Goal: Transaction & Acquisition: Book appointment/travel/reservation

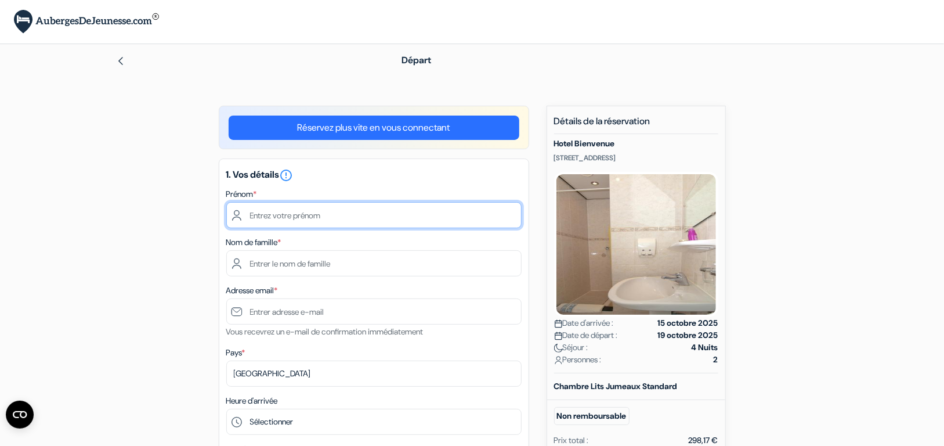
click at [294, 222] on input "text" at bounding box center [373, 215] width 295 height 26
type input "Megane"
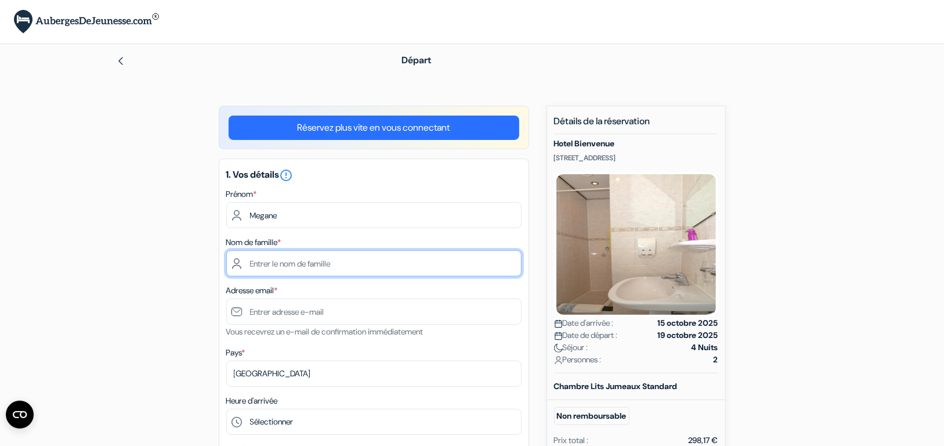
type input "Antoina"
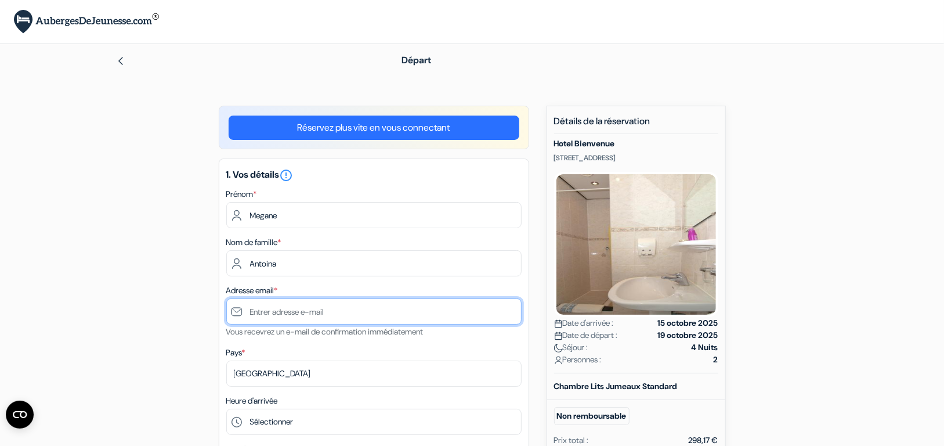
type input "[EMAIL_ADDRESS][DOMAIN_NAME]"
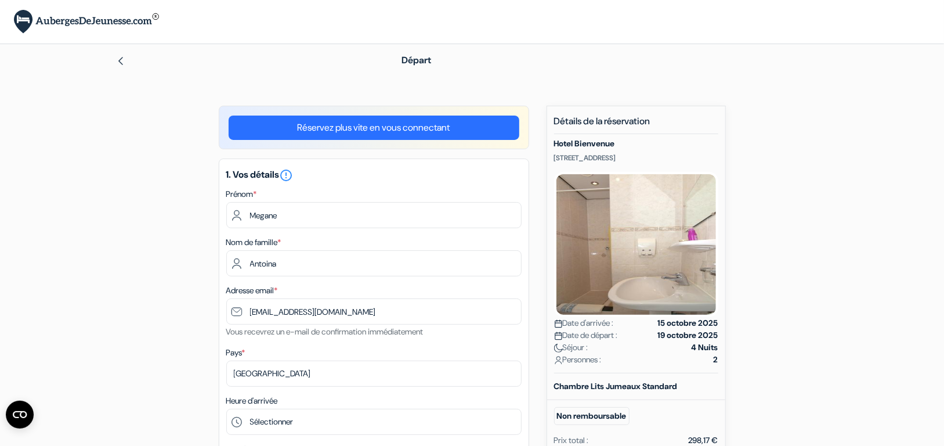
type input "0684732286"
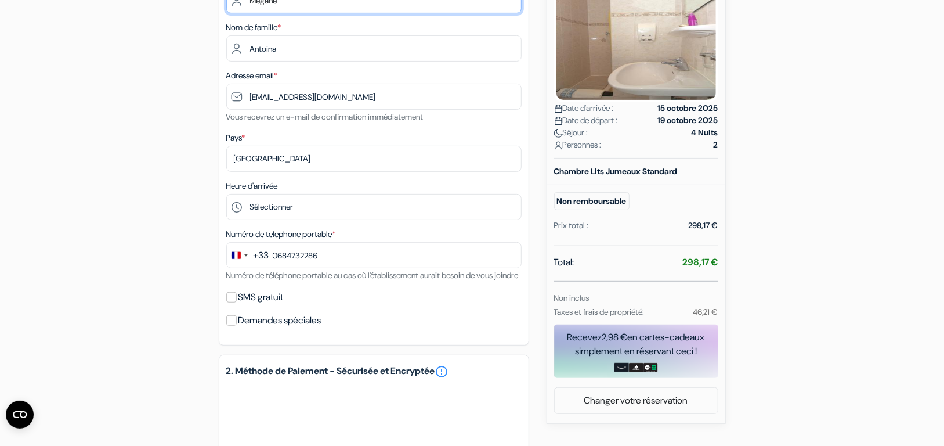
scroll to position [225, 0]
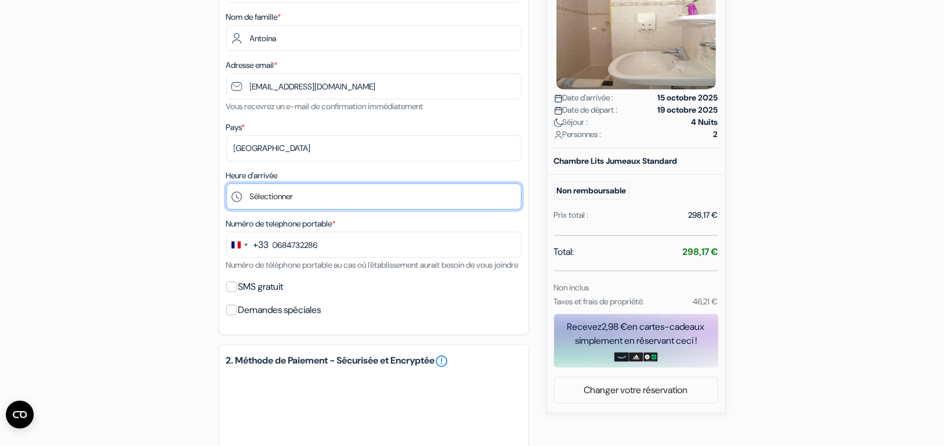
click at [286, 193] on select "Sélectionner 14:00 15:00 16:00 17:00 18:00 19:00 20:00 21:00" at bounding box center [373, 196] width 295 height 26
select select "21"
click at [226, 184] on select "Sélectionner 14:00 15:00 16:00 17:00 18:00 19:00 20:00 21:00" at bounding box center [373, 196] width 295 height 26
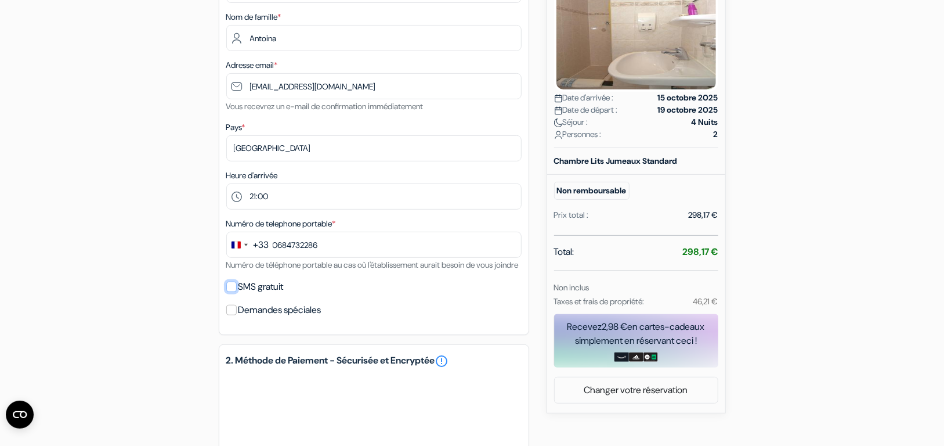
click at [232, 292] on input "SMS gratuit" at bounding box center [231, 286] width 10 height 10
checkbox input "true"
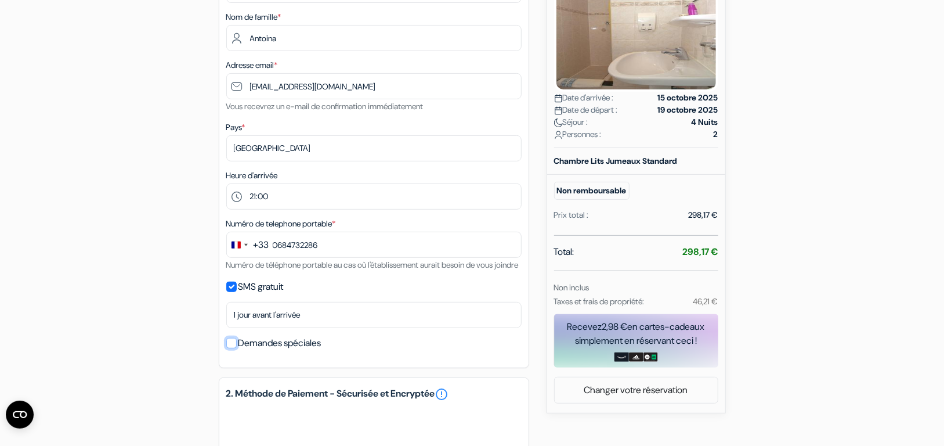
click at [232, 348] on input "Demandes spéciales" at bounding box center [231, 343] width 10 height 10
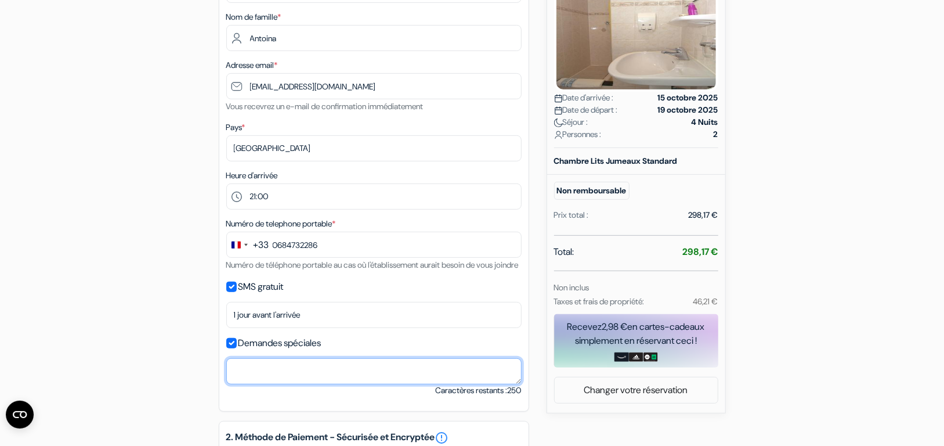
click at [287, 373] on textarea at bounding box center [373, 371] width 295 height 26
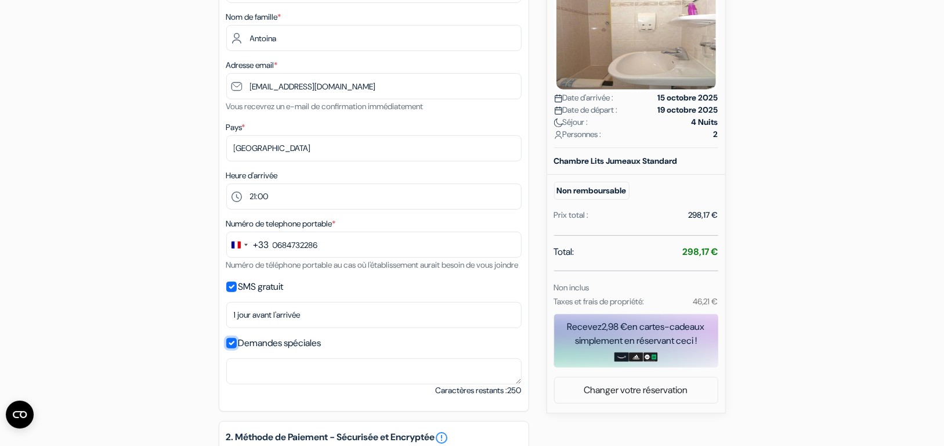
click at [230, 348] on input "Demandes spéciales" at bounding box center [231, 343] width 10 height 10
checkbox input "false"
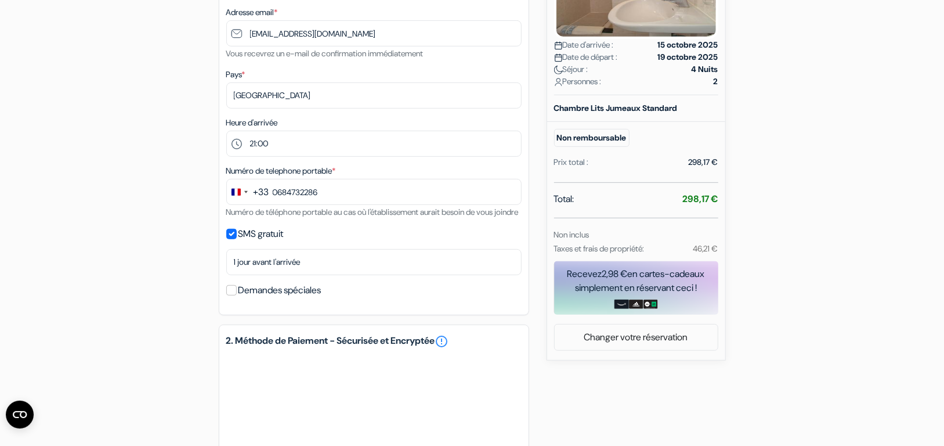
scroll to position [280, 0]
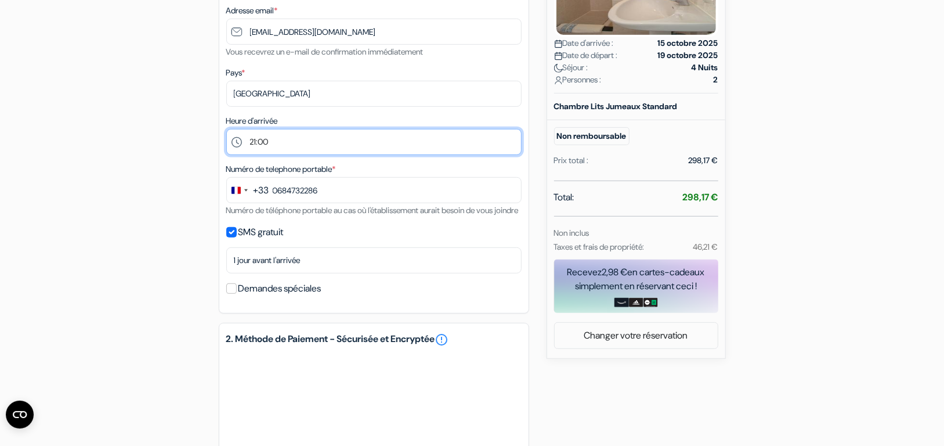
click at [275, 139] on select "Sélectionner 14:00 15:00 16:00 17:00 18:00 19:00 20:00 21:00" at bounding box center [373, 142] width 295 height 26
select select "20"
click at [226, 130] on select "Sélectionner 14:00 15:00 16:00 17:00 18:00 19:00 20:00 21:00" at bounding box center [373, 142] width 295 height 26
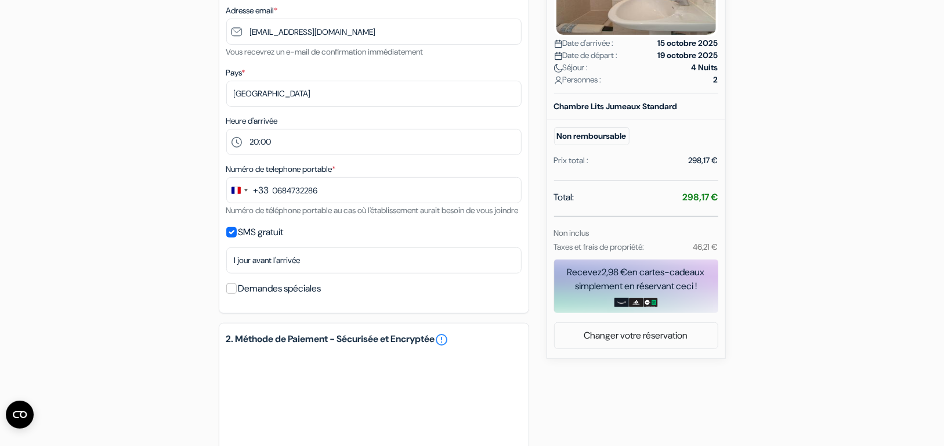
click at [150, 279] on div "add_box Hotel Bienvenue [STREET_ADDRESS] Détails de l'établissement X Hotel Bie…" at bounding box center [472, 263] width 766 height 874
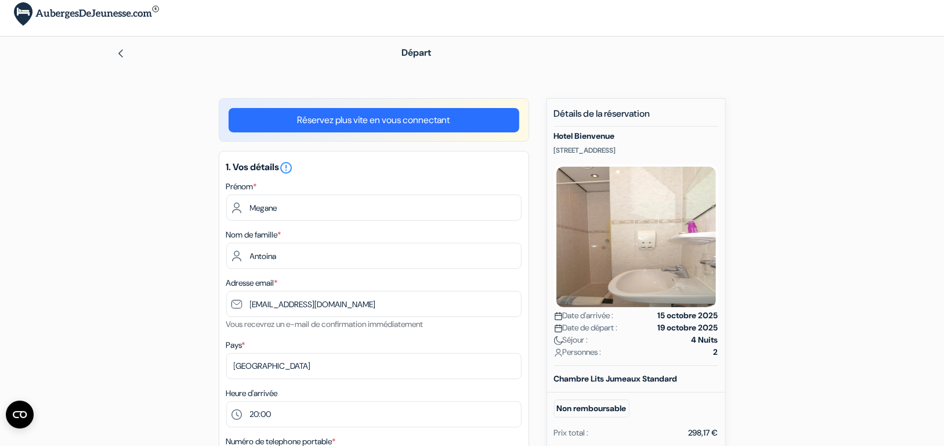
scroll to position [0, 0]
